Goal: Contribute content

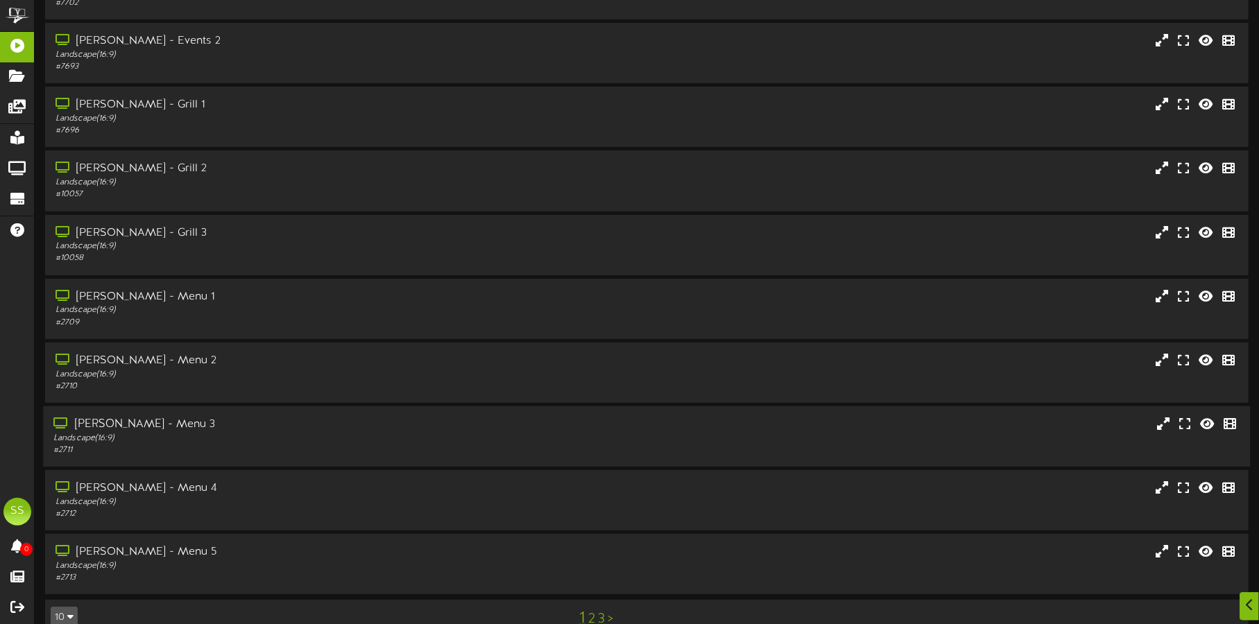
scroll to position [119, 0]
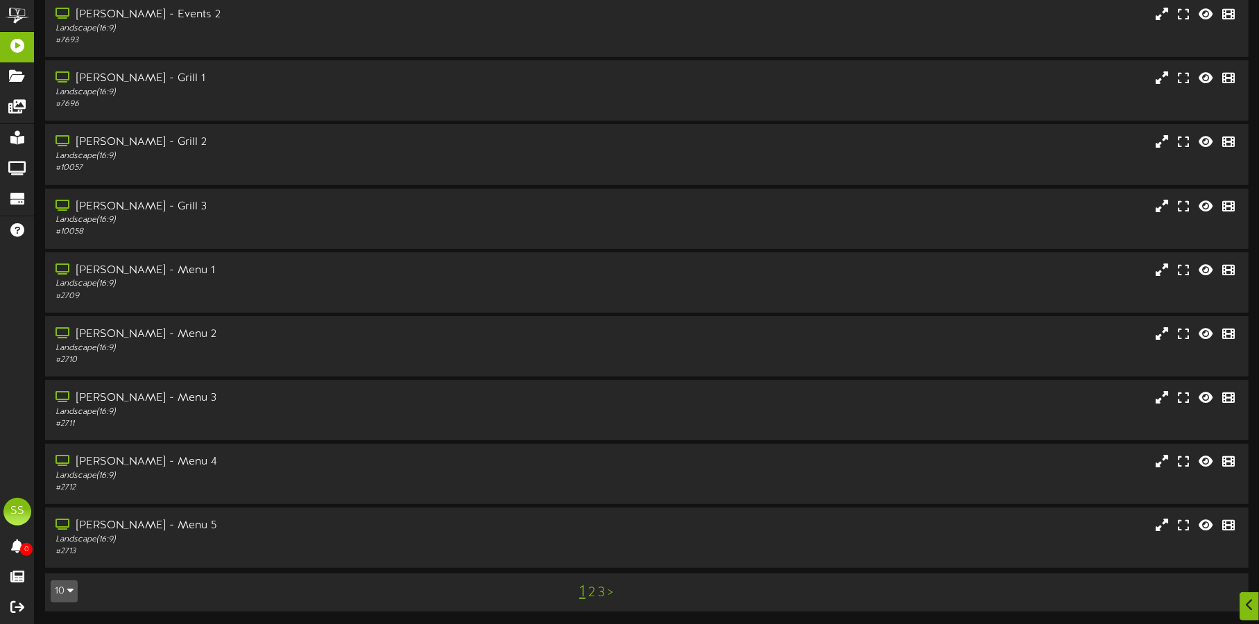
click at [67, 586] on icon "button" at bounding box center [70, 591] width 6 height 10
click at [62, 563] on div "100" at bounding box center [64, 564] width 26 height 21
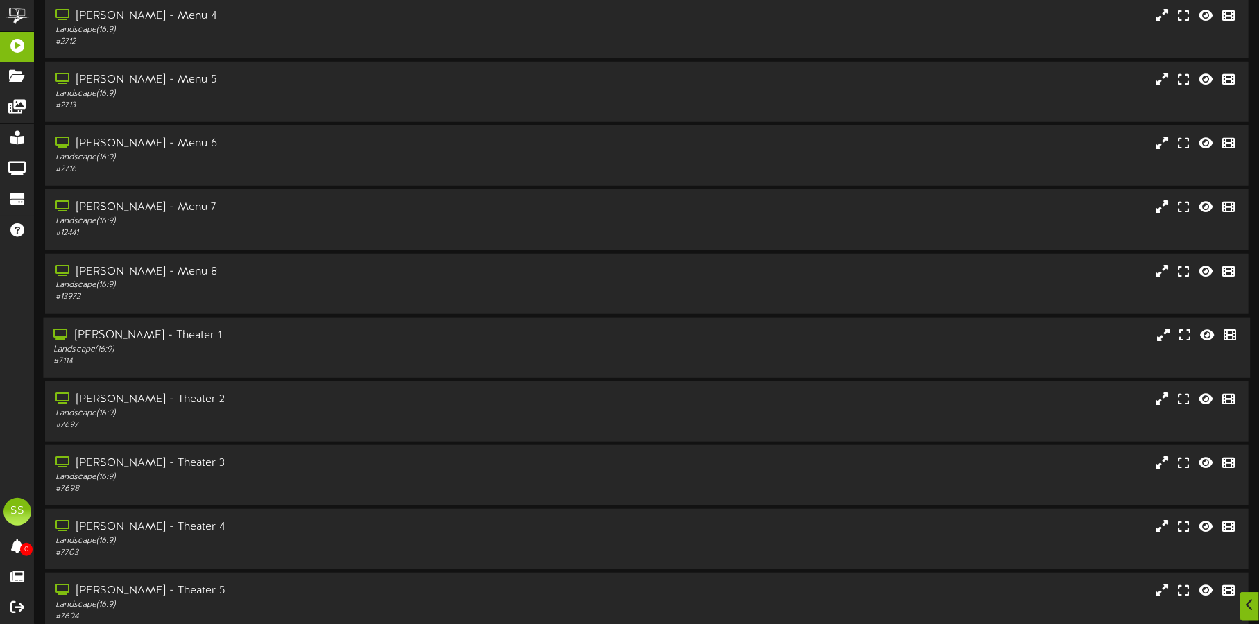
scroll to position [606, 0]
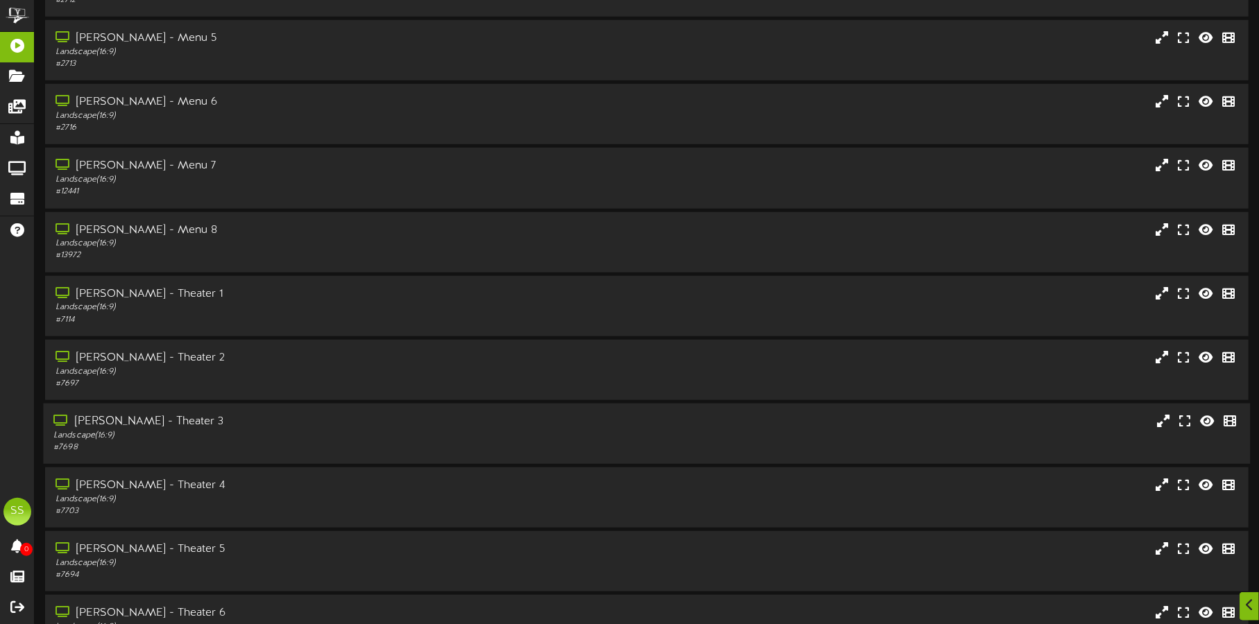
click at [359, 414] on div "[PERSON_NAME] - Theater 3" at bounding box center [294, 422] width 482 height 16
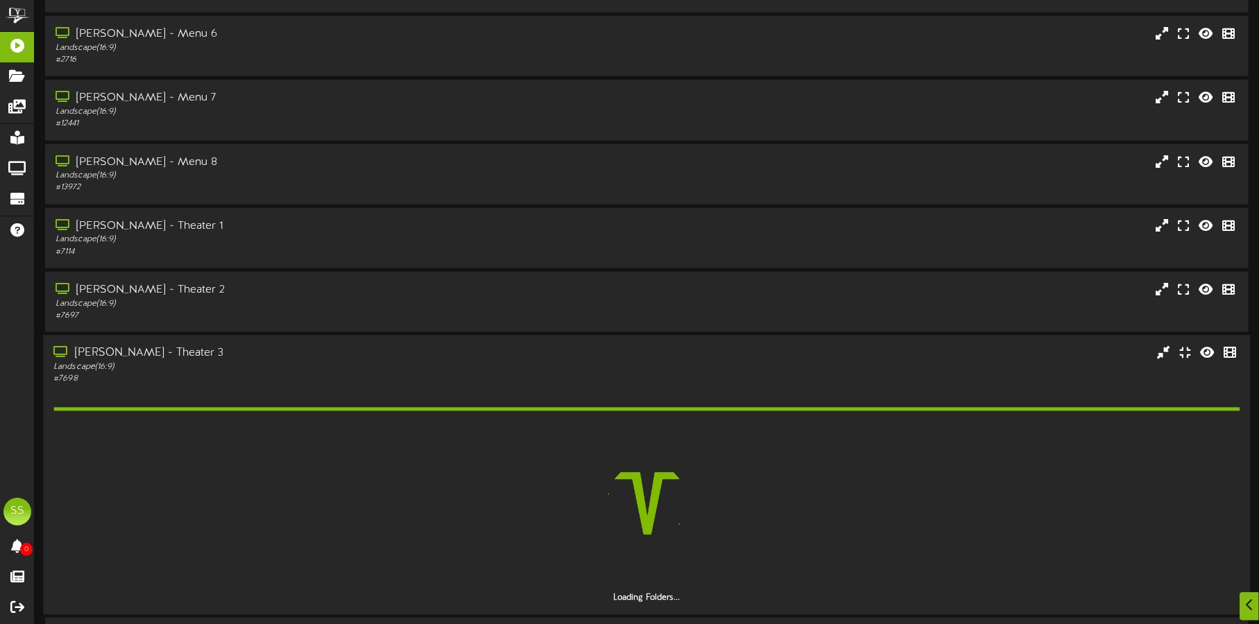
scroll to position [781, 0]
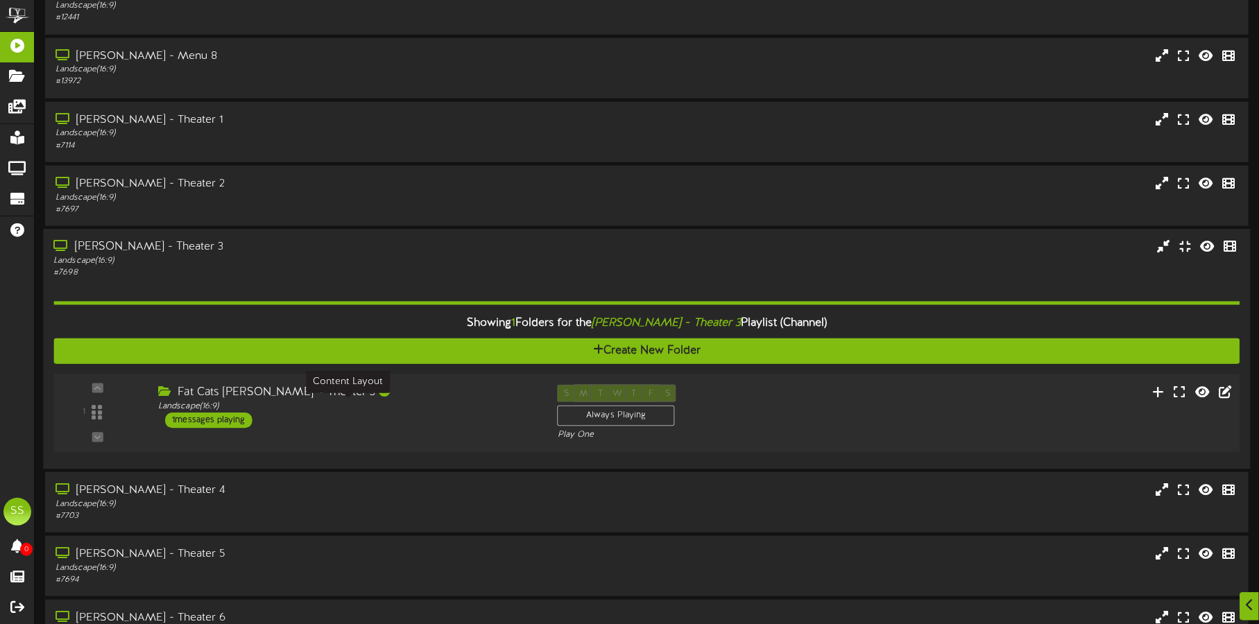
click at [418, 408] on div "Landscape ( 16:9 )" at bounding box center [347, 407] width 378 height 12
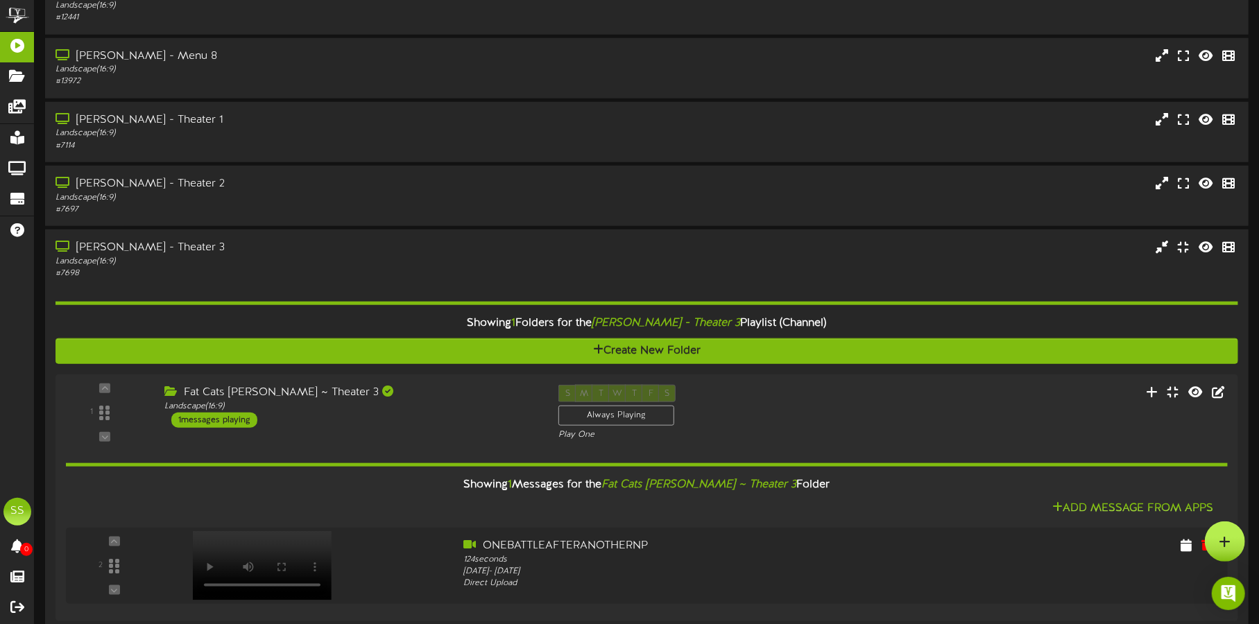
click at [1236, 545] on div at bounding box center [1225, 542] width 40 height 40
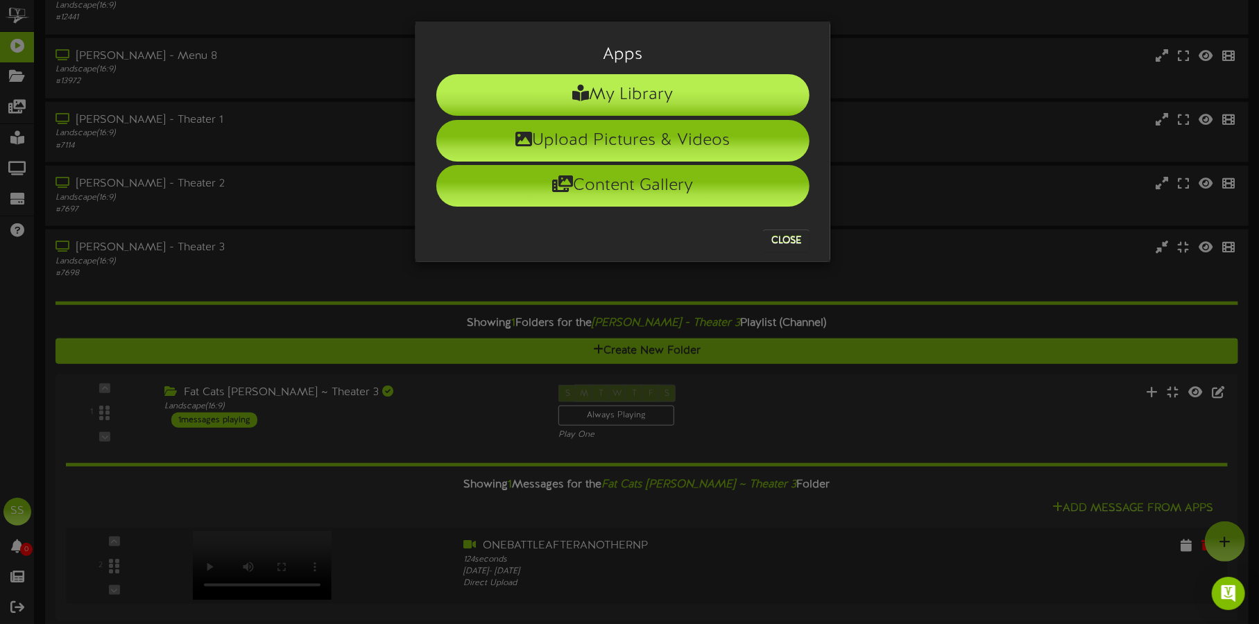
click at [617, 94] on li "My Library" at bounding box center [622, 95] width 373 height 42
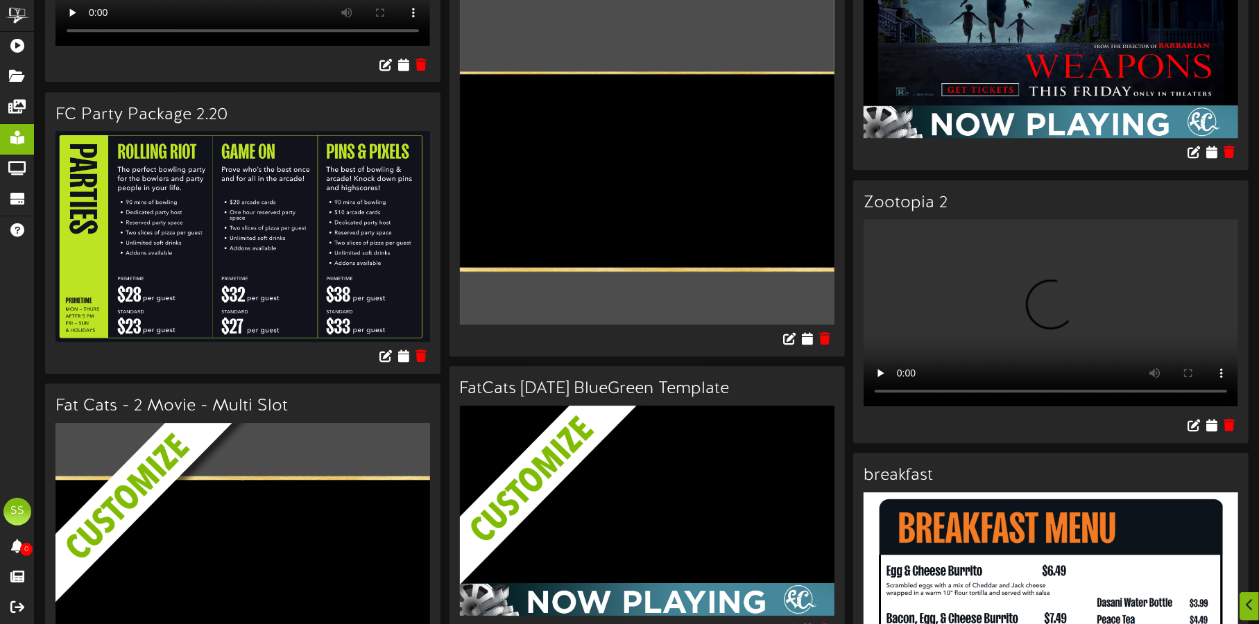
scroll to position [2608, 0]
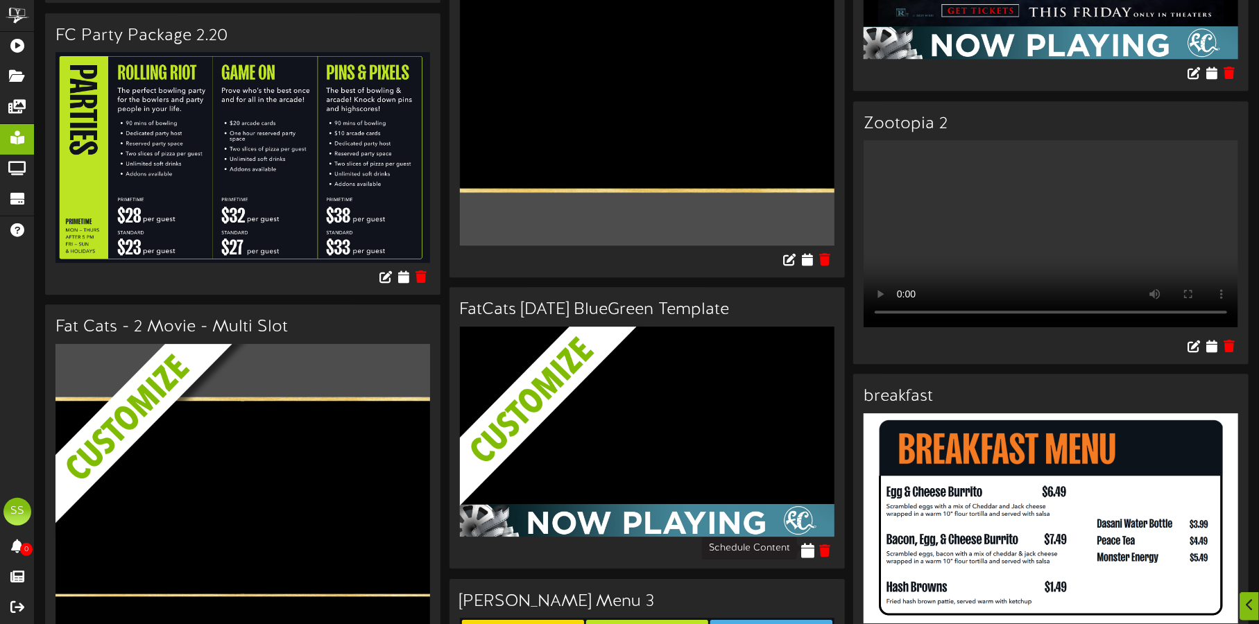
click at [807, 549] on icon at bounding box center [807, 550] width 13 height 15
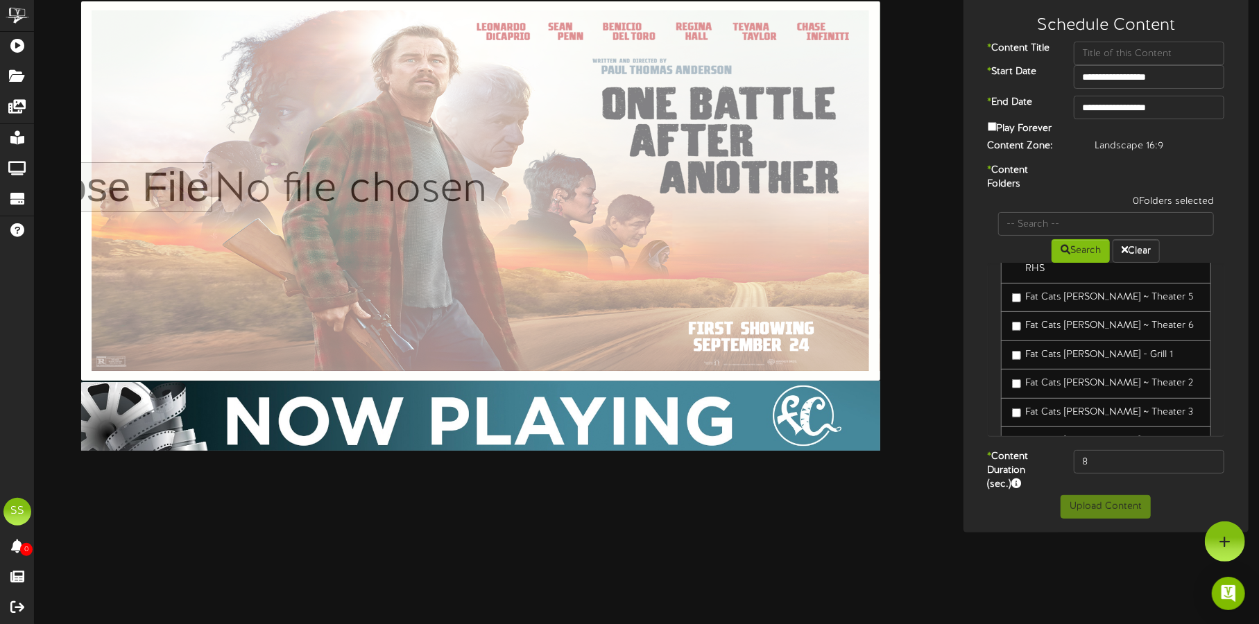
scroll to position [347, 0]
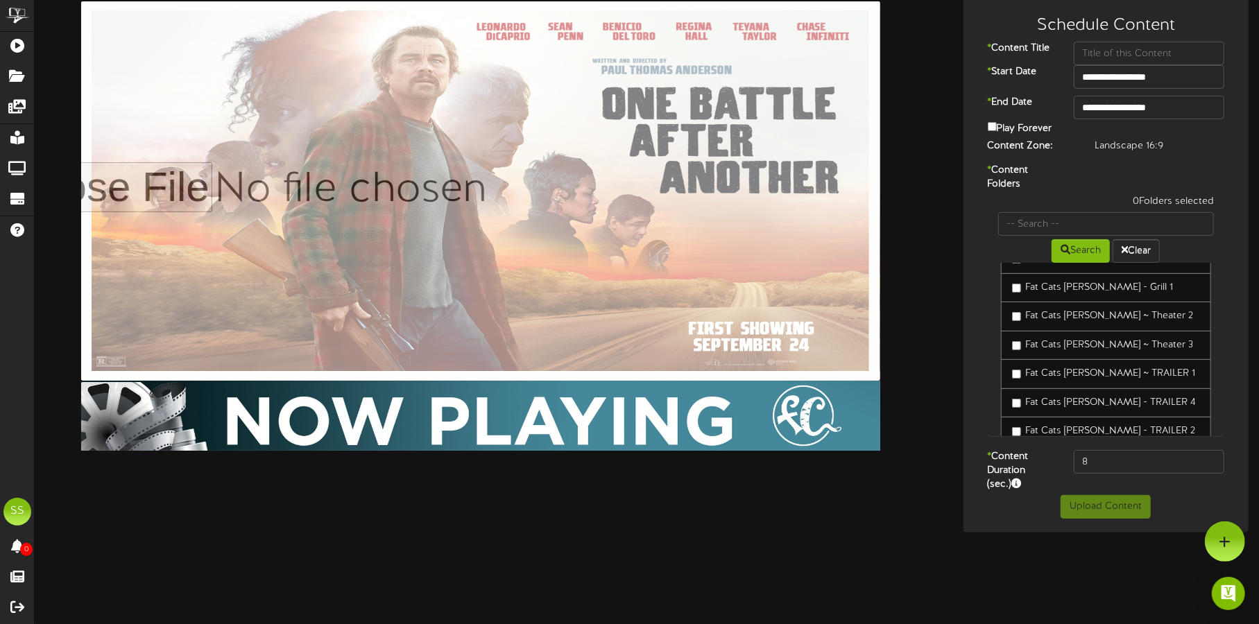
click at [1074, 339] on label "Fat Cats Gilbert ~ Theater 3" at bounding box center [1103, 346] width 182 height 14
click at [1119, 49] on input "text" at bounding box center [1149, 54] width 151 height 24
type input "ONE BATTLE"
click at [1139, 103] on input "**********" at bounding box center [1149, 108] width 151 height 24
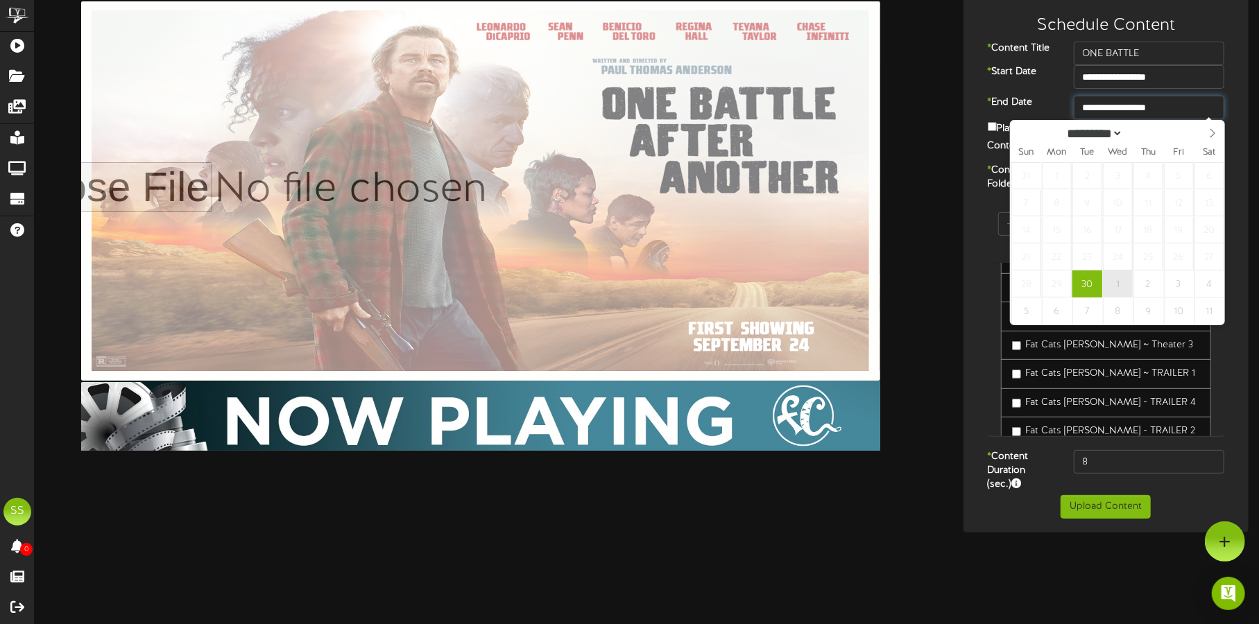
type input "**********"
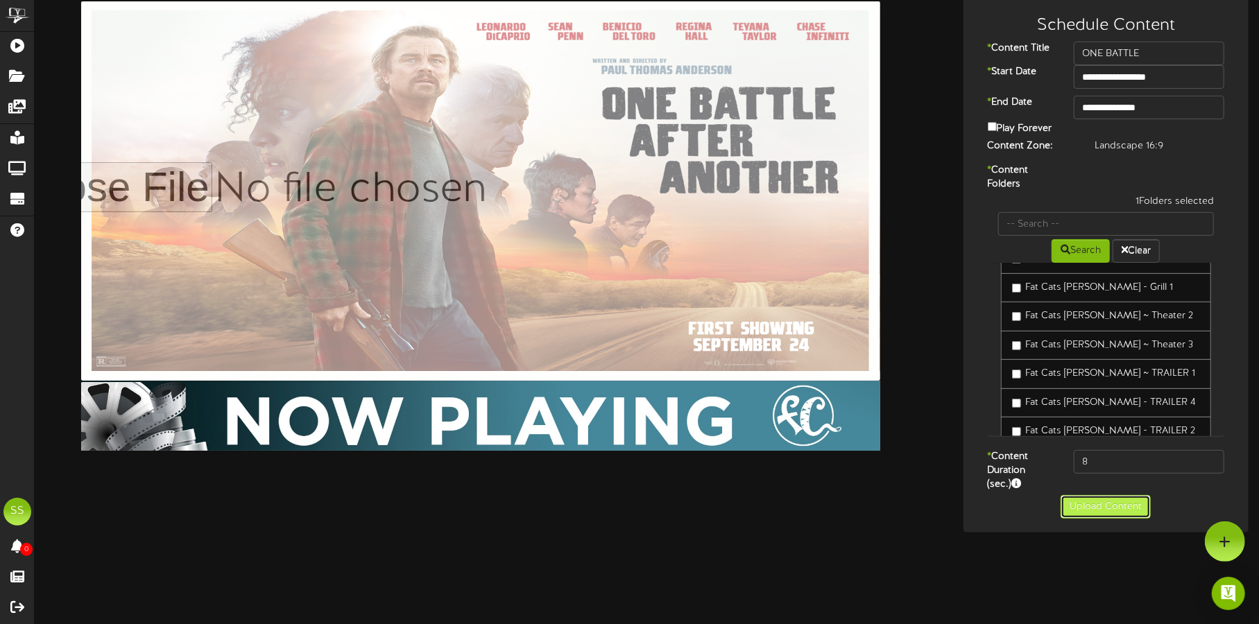
click at [1129, 502] on button "Upload Content" at bounding box center [1106, 507] width 90 height 24
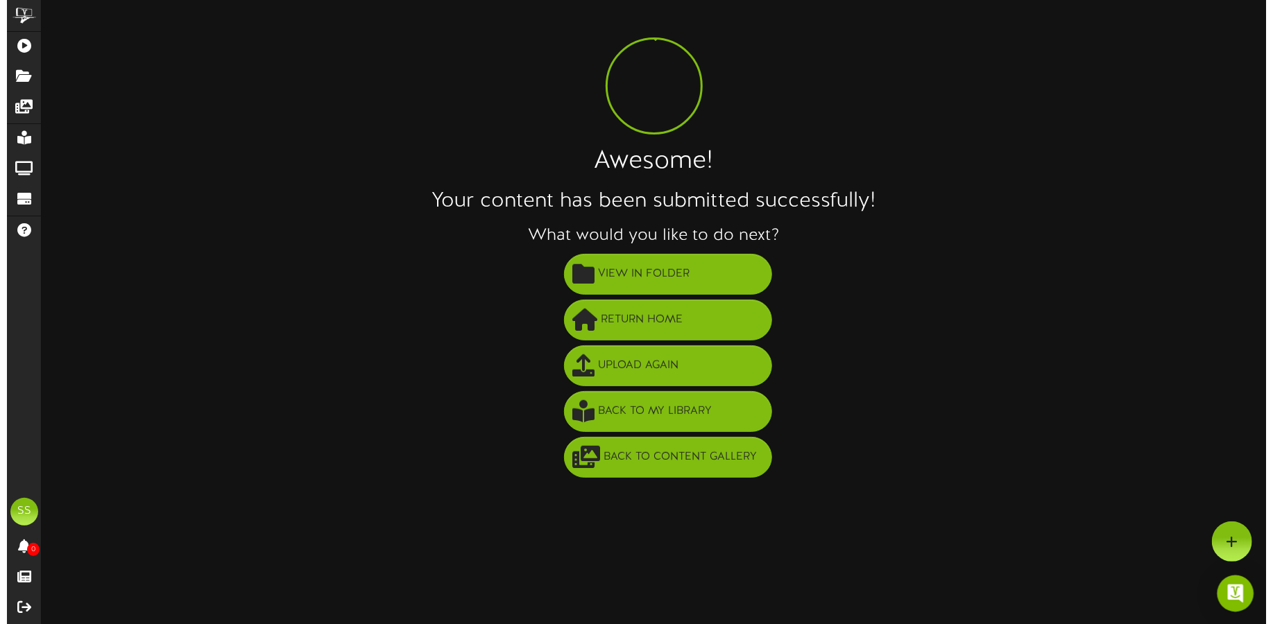
scroll to position [0, 0]
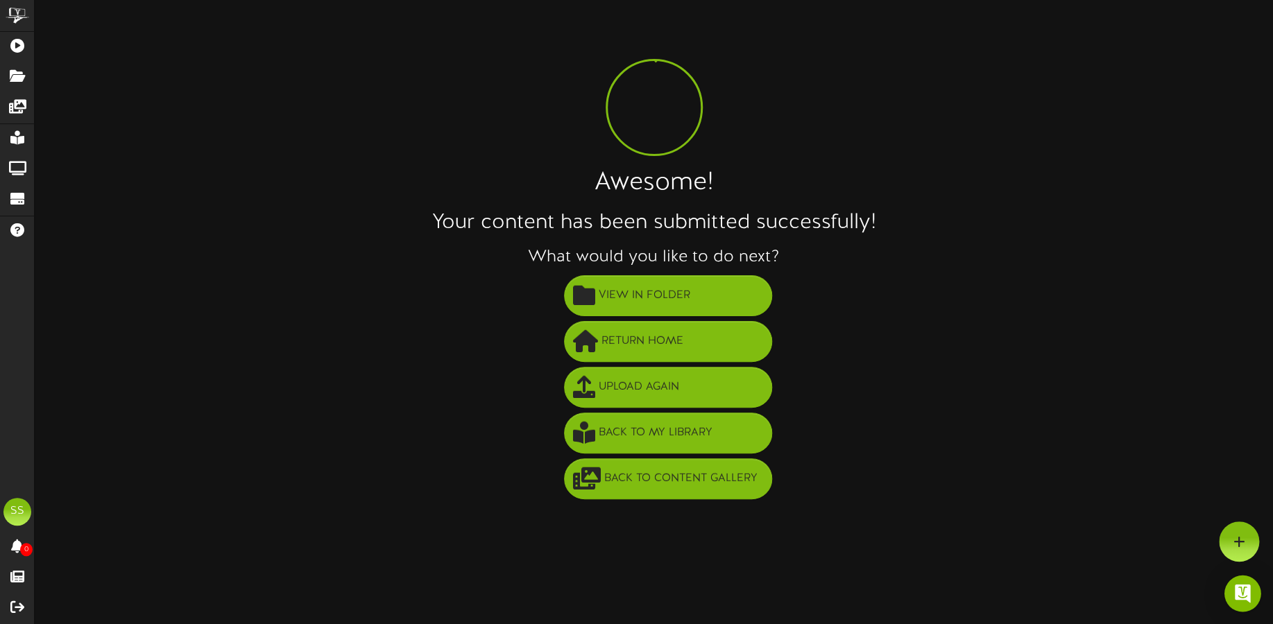
click at [1237, 594] on img "Open Intercom Messenger" at bounding box center [1243, 594] width 18 height 18
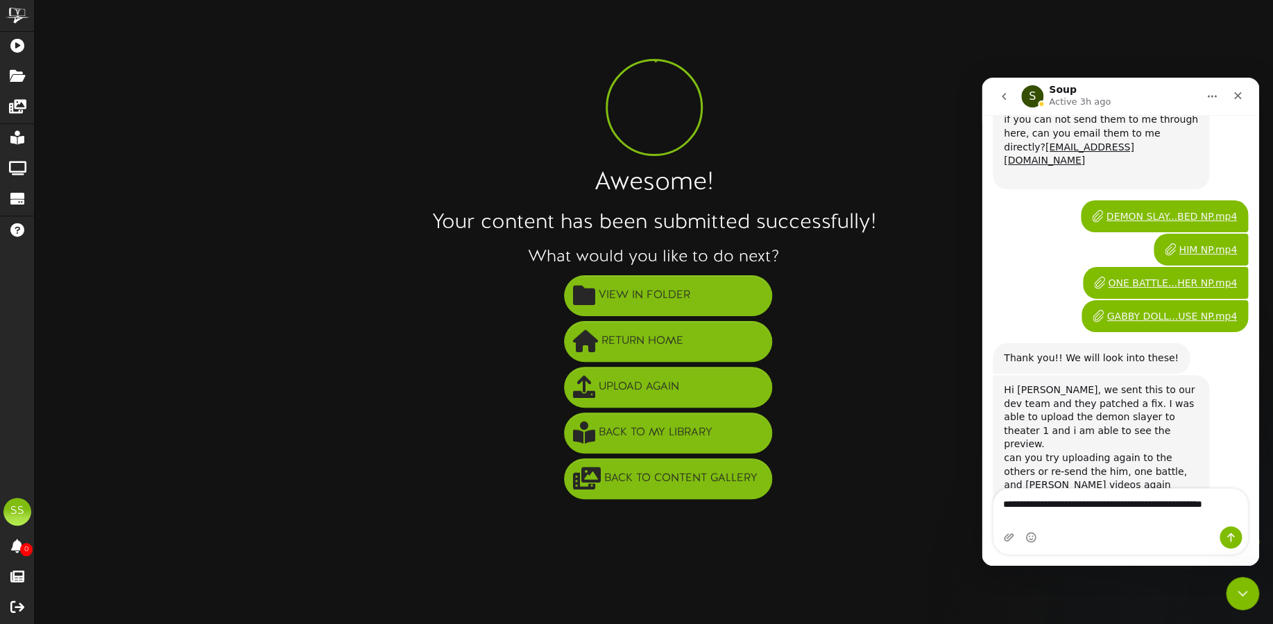
scroll to position [824, 0]
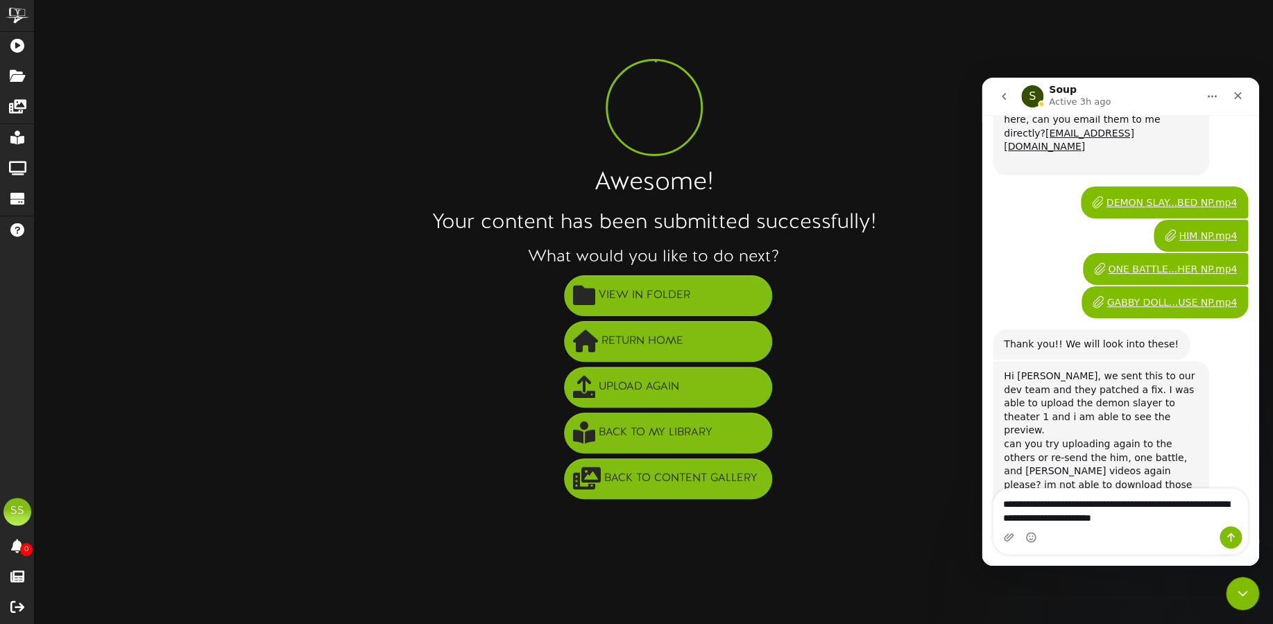
type textarea "**********"
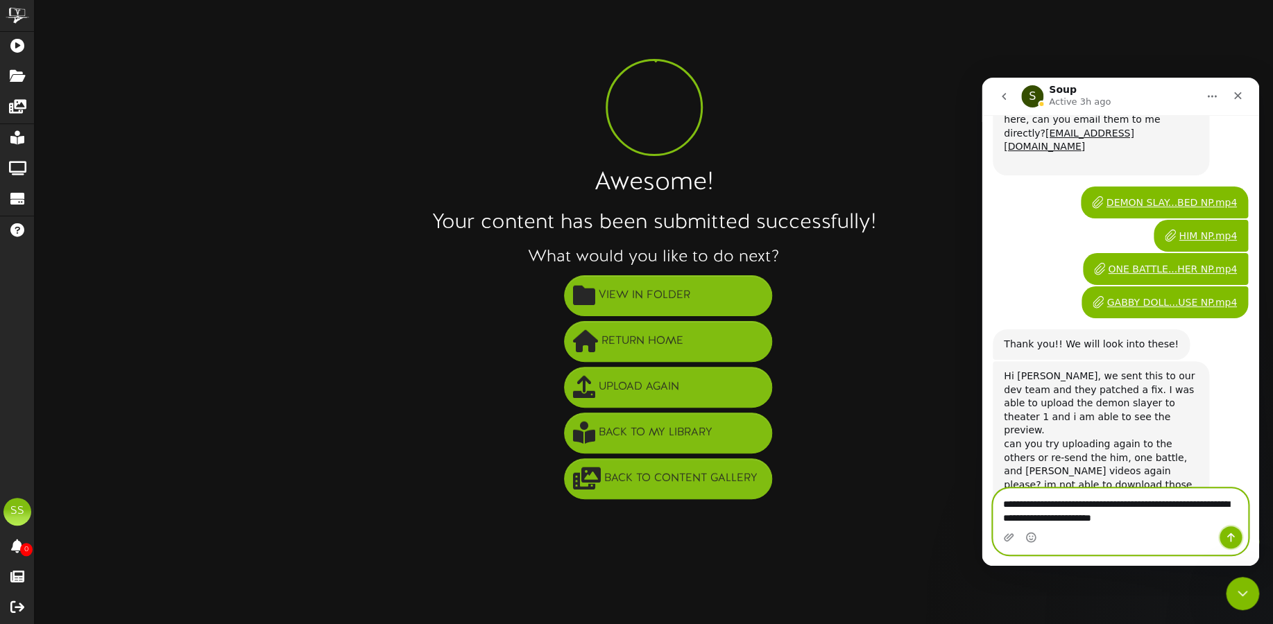
click at [1237, 540] on button "Send a message…" at bounding box center [1231, 538] width 22 height 22
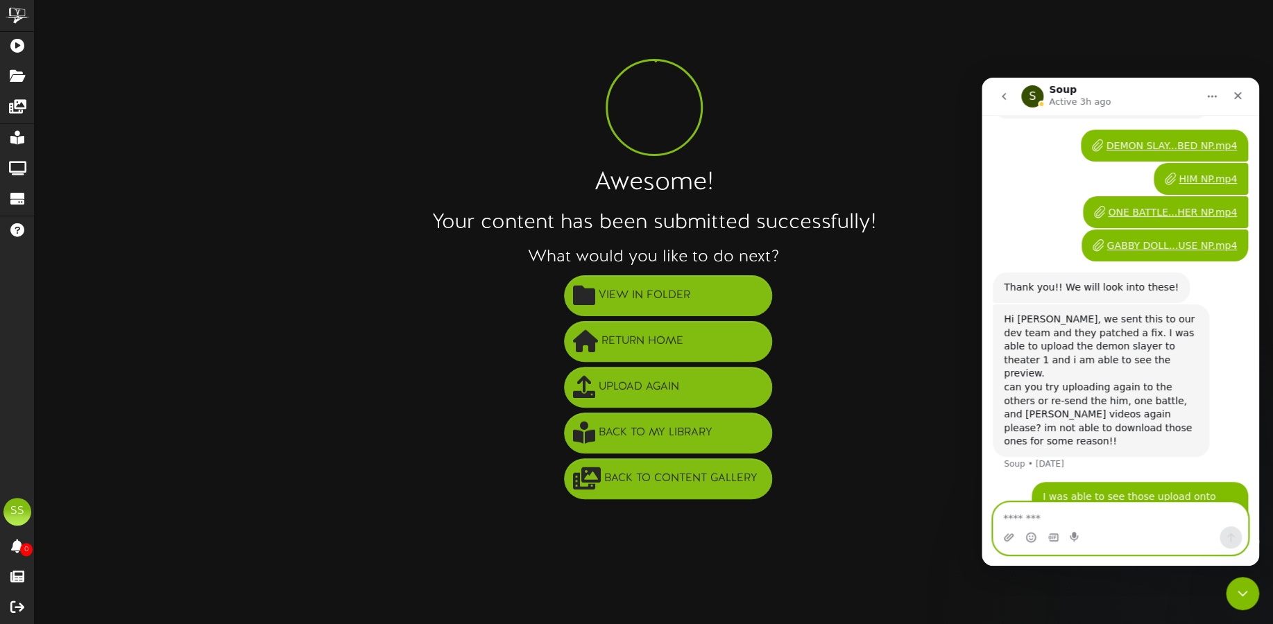
scroll to position [898, 0]
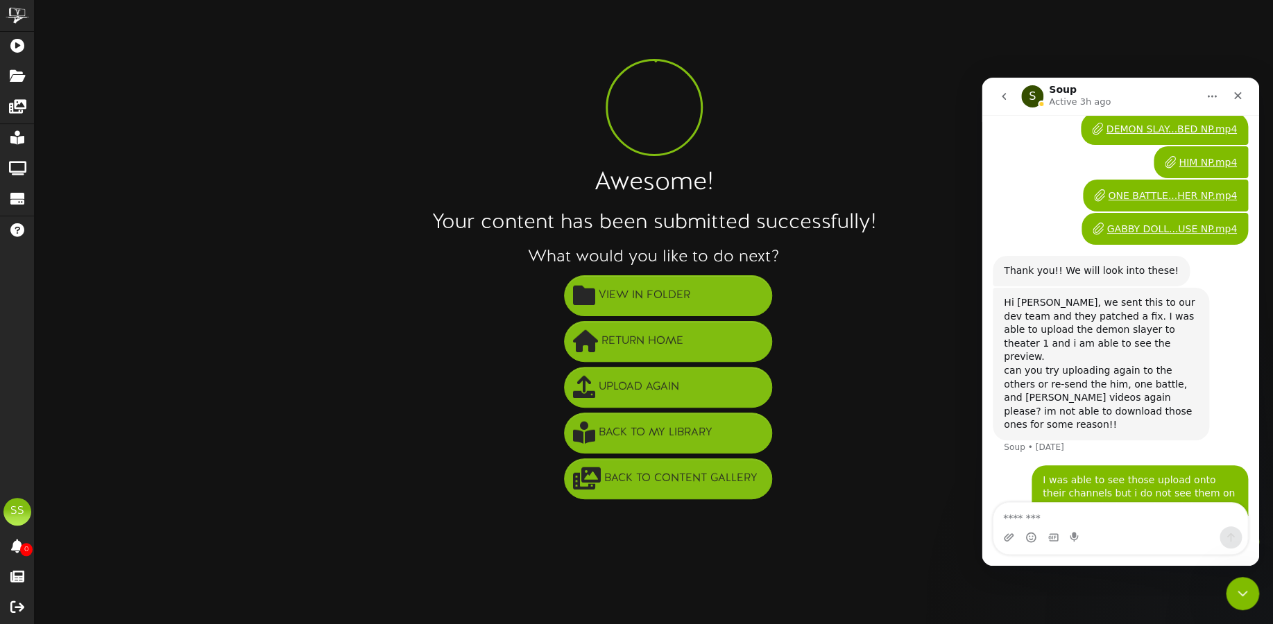
click at [908, 371] on li "Upload Again" at bounding box center [667, 388] width 1211 height 46
